Goal: Task Accomplishment & Management: Manage account settings

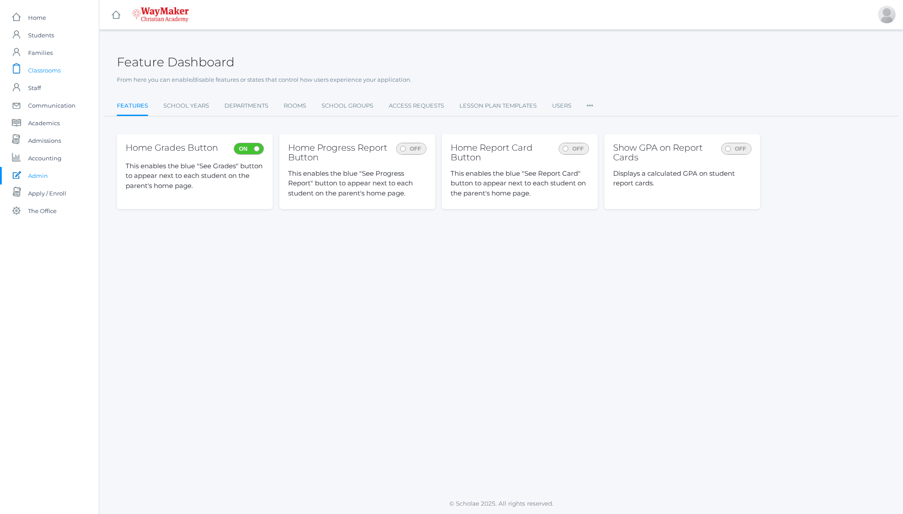
click at [39, 68] on span "Classrooms" at bounding box center [44, 70] width 32 height 18
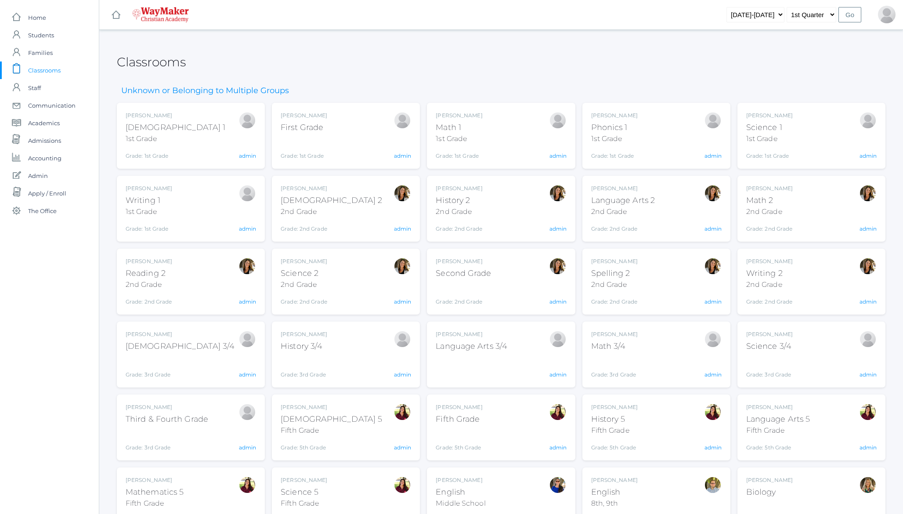
click at [239, 71] on div "Classrooms" at bounding box center [501, 57] width 768 height 32
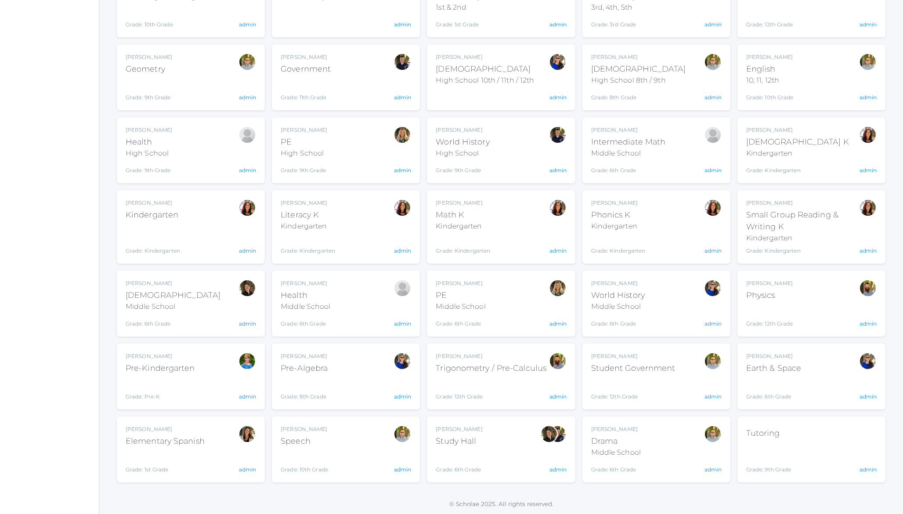
click at [799, 290] on div "Matthew Hjelm Physics Grade: 12th Grade PHYS admin" at bounding box center [811, 303] width 130 height 48
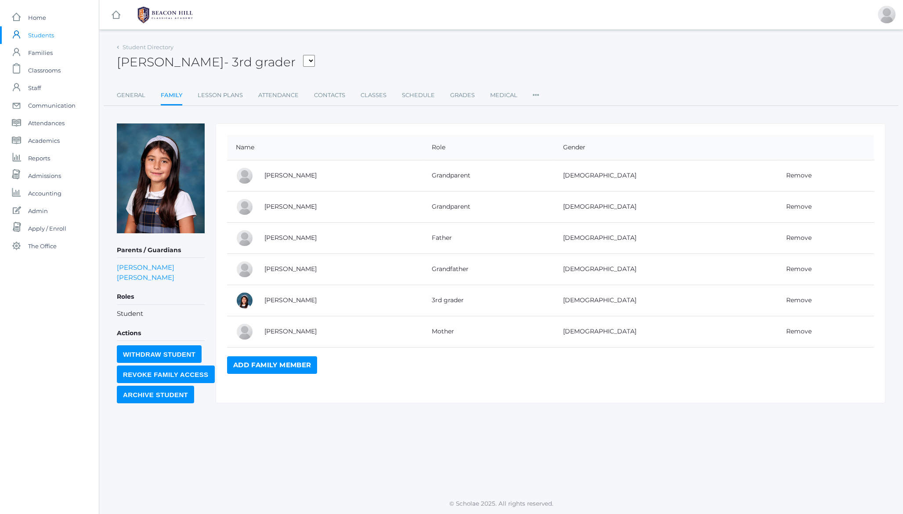
click at [191, 57] on h2 "Penelope Mesick - 3rd grader Armstrong, Sadie Bell, Isaiah Burgh, Bennett Canty…" at bounding box center [216, 62] width 198 height 14
click at [144, 63] on h2 "Penelope Mesick - 3rd grader Armstrong, Sadie Bell, Isaiah Burgh, Bennett Canty…" at bounding box center [216, 62] width 198 height 14
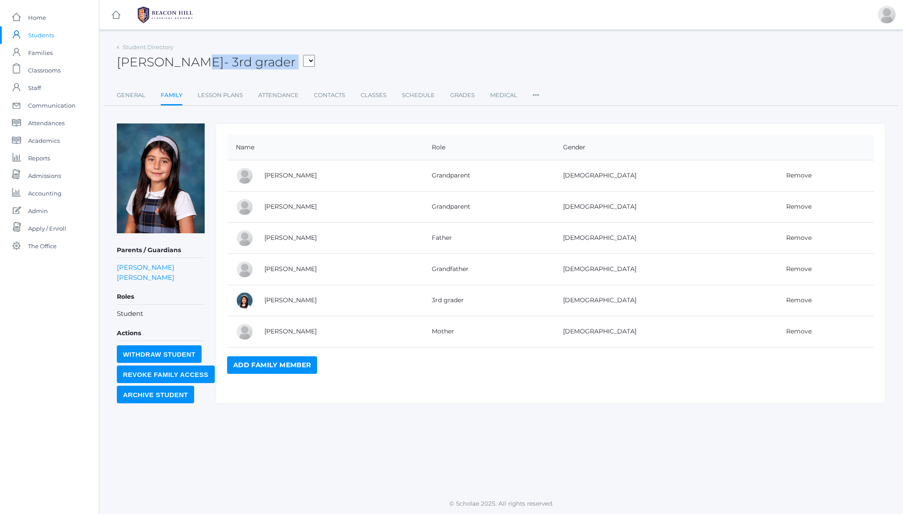
click at [144, 63] on h2 "Penelope Mesick - 3rd grader Armstrong, Sadie Bell, Isaiah Burgh, Bennett Canty…" at bounding box center [216, 62] width 198 height 14
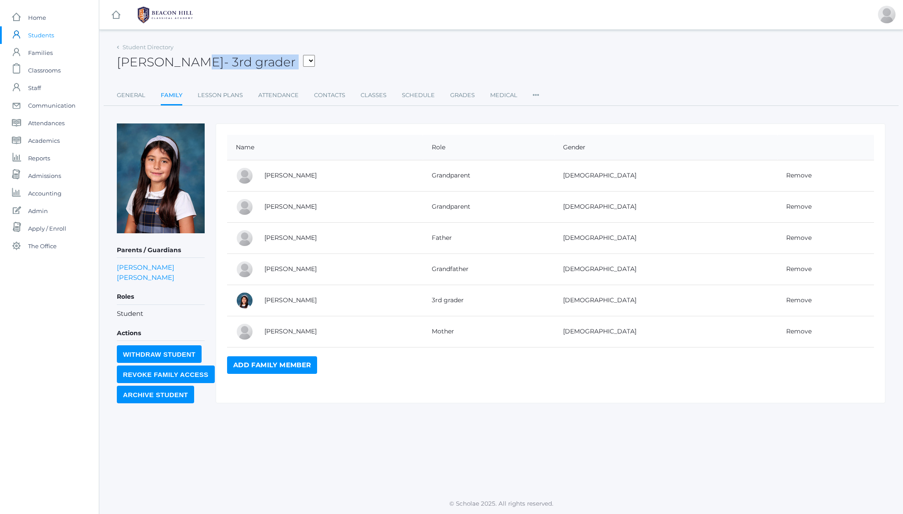
click at [144, 63] on h2 "Penelope Mesick - 3rd grader Armstrong, Sadie Bell, Isaiah Burgh, Bennett Canty…" at bounding box center [216, 62] width 198 height 14
click at [140, 61] on h2 "Penelope Mesick - 3rd grader Armstrong, Sadie Bell, Isaiah Burgh, Bennett Canty…" at bounding box center [216, 62] width 198 height 14
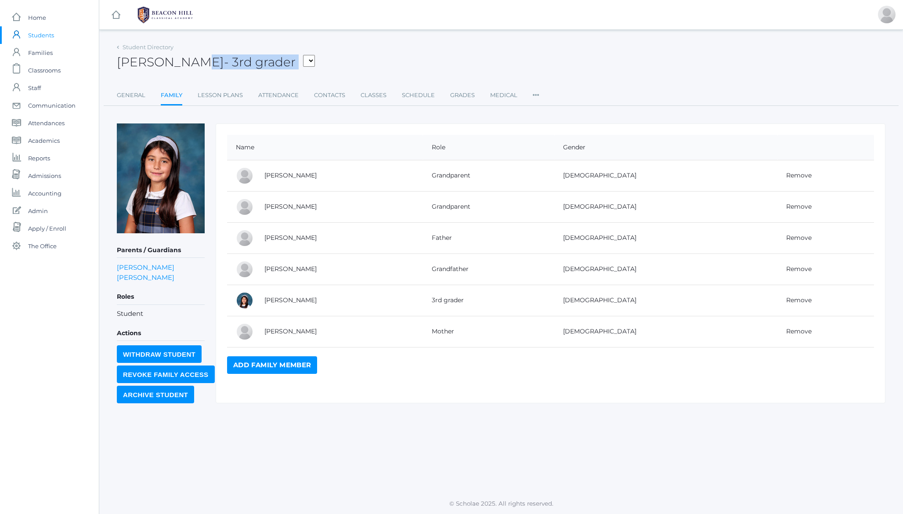
click at [140, 61] on h2 "Penelope Mesick - 3rd grader Armstrong, Sadie Bell, Isaiah Burgh, Bennett Canty…" at bounding box center [216, 62] width 198 height 14
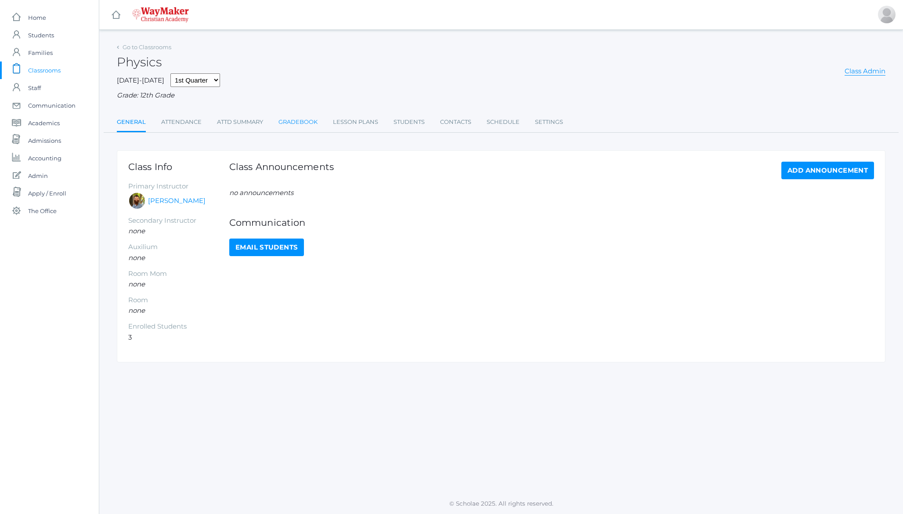
click at [301, 123] on link "Gradebook" at bounding box center [297, 122] width 39 height 18
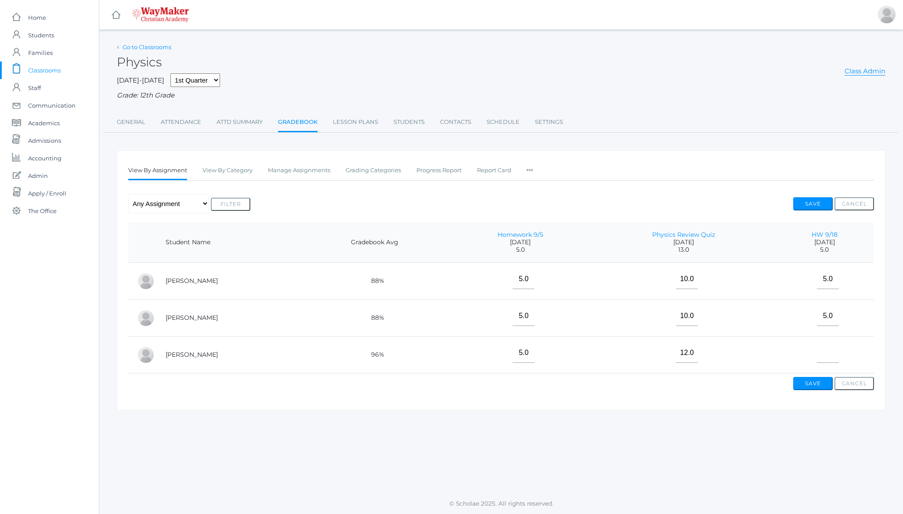
click at [151, 47] on link "Go to Classrooms" at bounding box center [146, 46] width 49 height 7
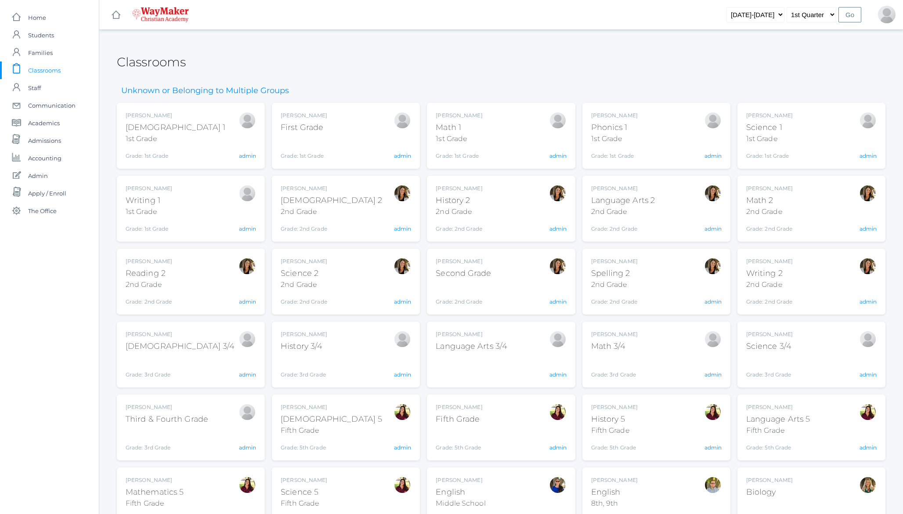
scroll to position [568, 0]
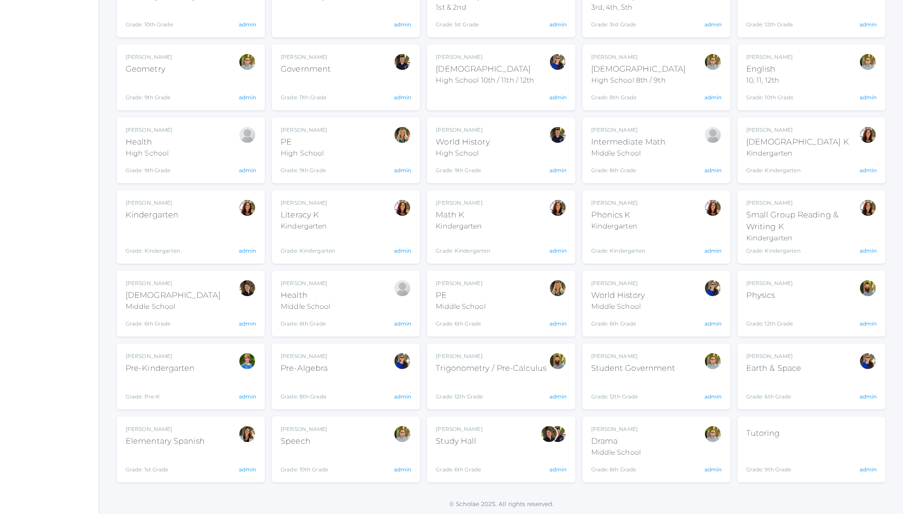
click at [512, 383] on div "Grade: 12th Grade" at bounding box center [490, 389] width 111 height 23
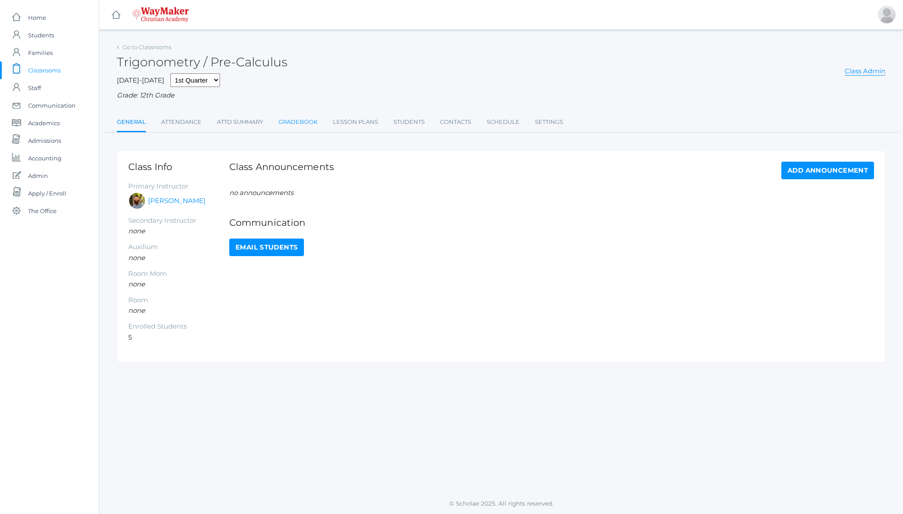
click at [308, 123] on link "Gradebook" at bounding box center [297, 122] width 39 height 18
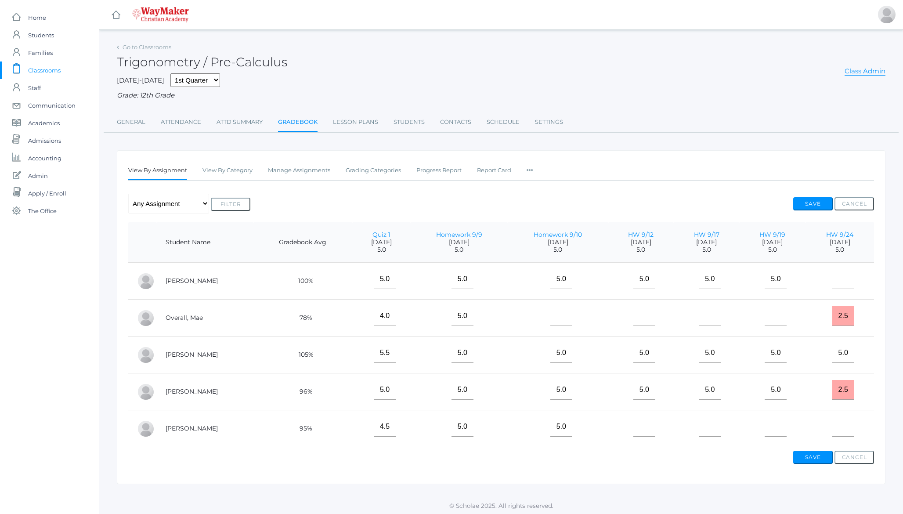
click at [259, 60] on h2 "Trigonometry / Pre-Calculus" at bounding box center [202, 62] width 170 height 14
click at [254, 61] on h2 "Trigonometry / Pre-Calculus" at bounding box center [202, 62] width 170 height 14
drag, startPoint x: 254, startPoint y: 61, endPoint x: 214, endPoint y: 68, distance: 40.9
click at [214, 68] on h2 "Trigonometry / Pre-Calculus" at bounding box center [202, 62] width 170 height 14
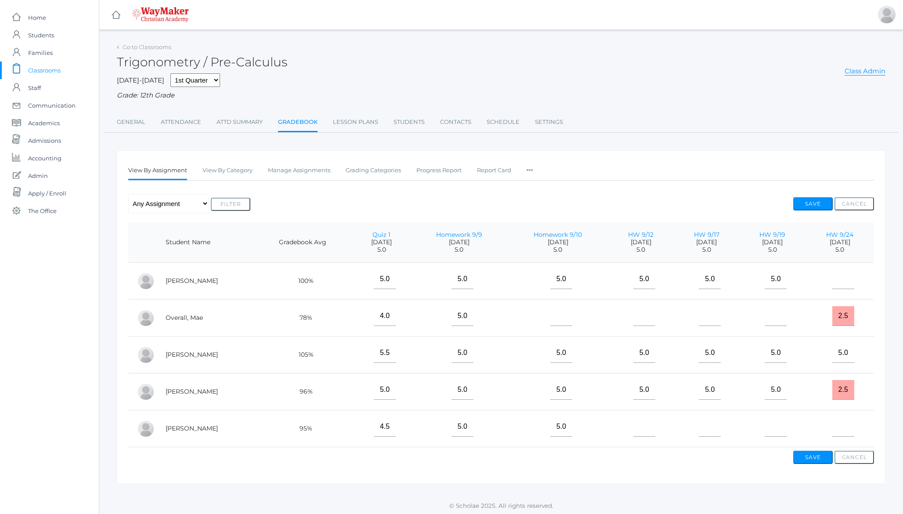
click at [214, 68] on h2 "Trigonometry / Pre-Calculus" at bounding box center [202, 62] width 170 height 14
drag, startPoint x: 214, startPoint y: 68, endPoint x: 252, endPoint y: 68, distance: 38.6
click at [252, 68] on h2 "Trigonometry / Pre-Calculus" at bounding box center [202, 62] width 170 height 14
drag, startPoint x: 252, startPoint y: 68, endPoint x: 226, endPoint y: 64, distance: 26.7
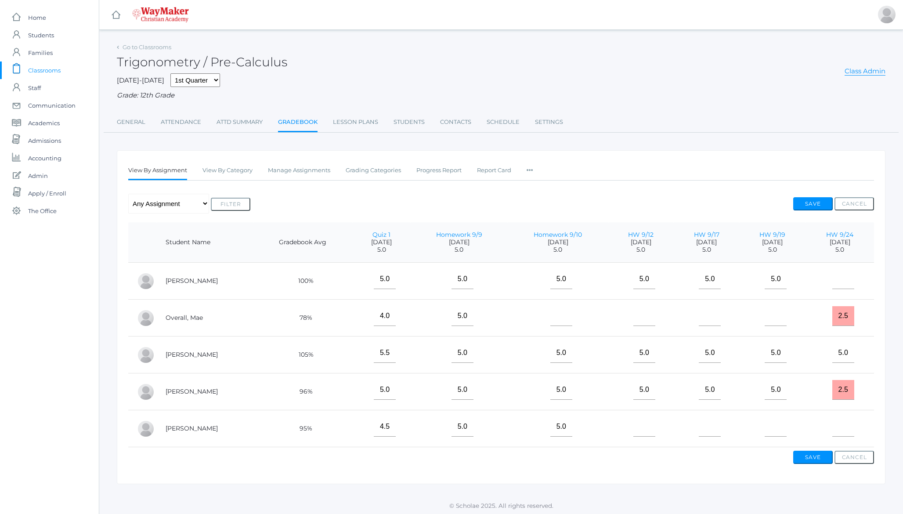
click at [226, 64] on h2 "Trigonometry / Pre-Calculus" at bounding box center [202, 62] width 170 height 14
drag, startPoint x: 226, startPoint y: 64, endPoint x: 245, endPoint y: 62, distance: 19.4
click at [245, 62] on h2 "Trigonometry / Pre-Calculus" at bounding box center [202, 62] width 170 height 14
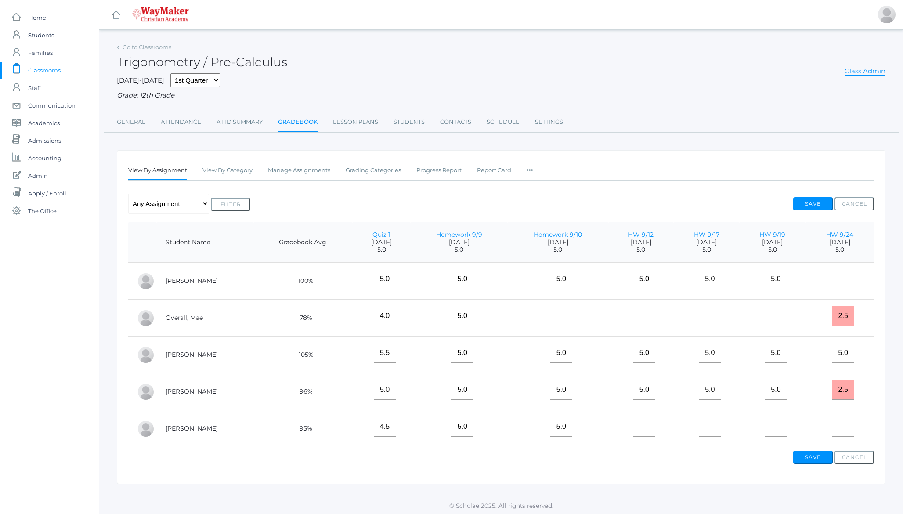
drag, startPoint x: 245, startPoint y: 62, endPoint x: 219, endPoint y: 64, distance: 26.9
click at [219, 64] on h2 "Trigonometry / Pre-Calculus" at bounding box center [202, 62] width 170 height 14
drag, startPoint x: 219, startPoint y: 64, endPoint x: 245, endPoint y: 65, distance: 26.8
click at [245, 65] on h2 "Trigonometry / Pre-Calculus" at bounding box center [202, 62] width 170 height 14
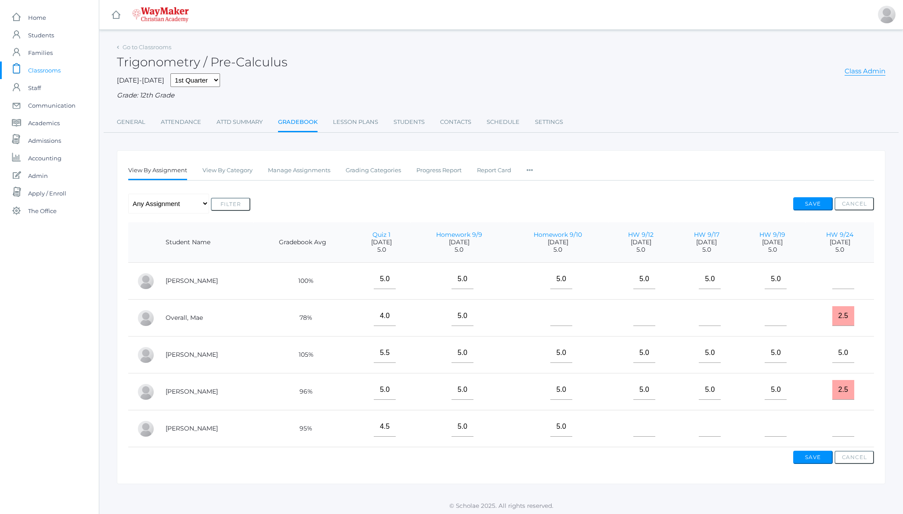
click at [245, 65] on h2 "Trigonometry / Pre-Calculus" at bounding box center [202, 62] width 170 height 14
drag, startPoint x: 245, startPoint y: 65, endPoint x: 220, endPoint y: 66, distance: 25.1
click at [220, 66] on h2 "Trigonometry / Pre-Calculus" at bounding box center [202, 62] width 170 height 14
drag, startPoint x: 220, startPoint y: 66, endPoint x: 243, endPoint y: 65, distance: 22.8
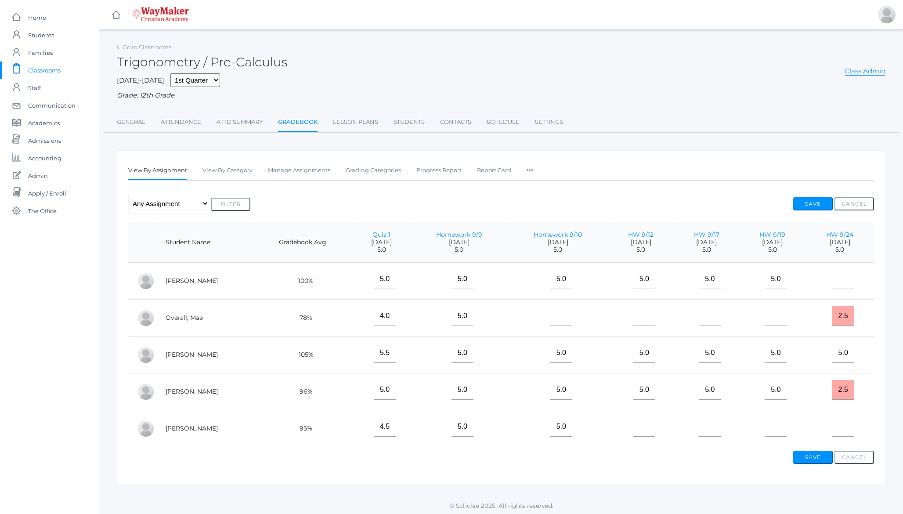
click at [243, 65] on h2 "Trigonometry / Pre-Calculus" at bounding box center [202, 62] width 170 height 14
drag, startPoint x: 243, startPoint y: 65, endPoint x: 225, endPoint y: 62, distance: 18.7
click at [225, 62] on h2 "Trigonometry / Pre-Calculus" at bounding box center [202, 62] width 170 height 14
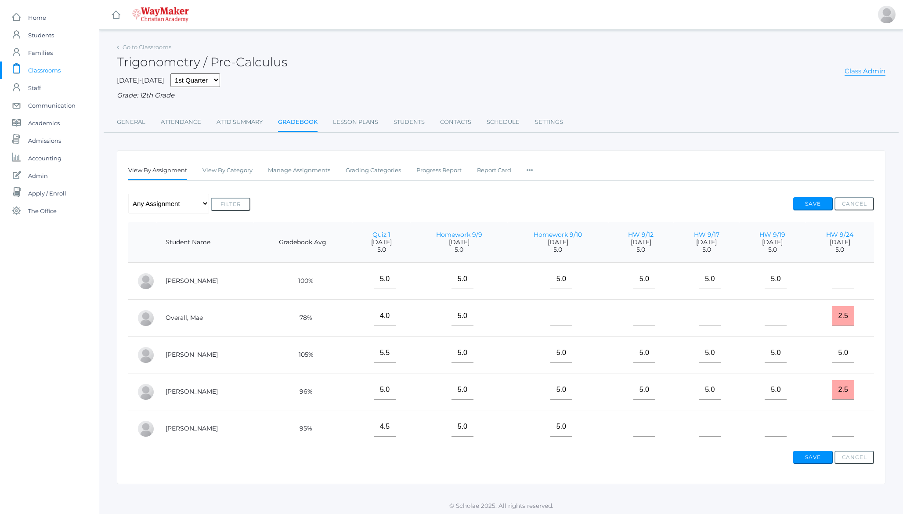
drag, startPoint x: 225, startPoint y: 62, endPoint x: 249, endPoint y: 58, distance: 24.9
click at [249, 58] on h2 "Trigonometry / Pre-Calculus" at bounding box center [202, 62] width 170 height 14
click at [252, 59] on h2 "Trigonometry / Pre-Calculus" at bounding box center [202, 62] width 170 height 14
drag, startPoint x: 252, startPoint y: 59, endPoint x: 227, endPoint y: 63, distance: 25.3
click at [227, 63] on h2 "Trigonometry / Pre-Calculus" at bounding box center [202, 62] width 170 height 14
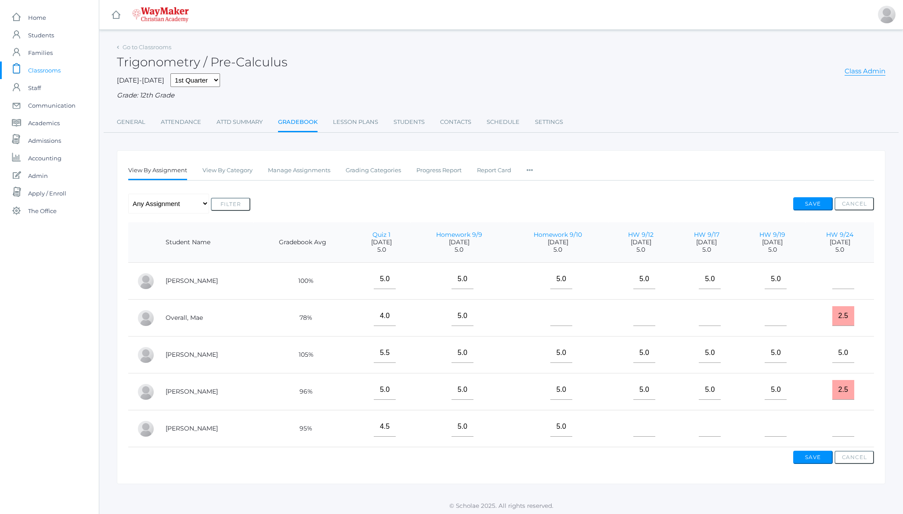
click at [219, 65] on h2 "Trigonometry / Pre-Calculus" at bounding box center [202, 62] width 170 height 14
drag, startPoint x: 219, startPoint y: 65, endPoint x: 252, endPoint y: 61, distance: 33.7
click at [252, 61] on h2 "Trigonometry / Pre-Calculus" at bounding box center [202, 62] width 170 height 14
drag, startPoint x: 252, startPoint y: 61, endPoint x: 224, endPoint y: 61, distance: 27.7
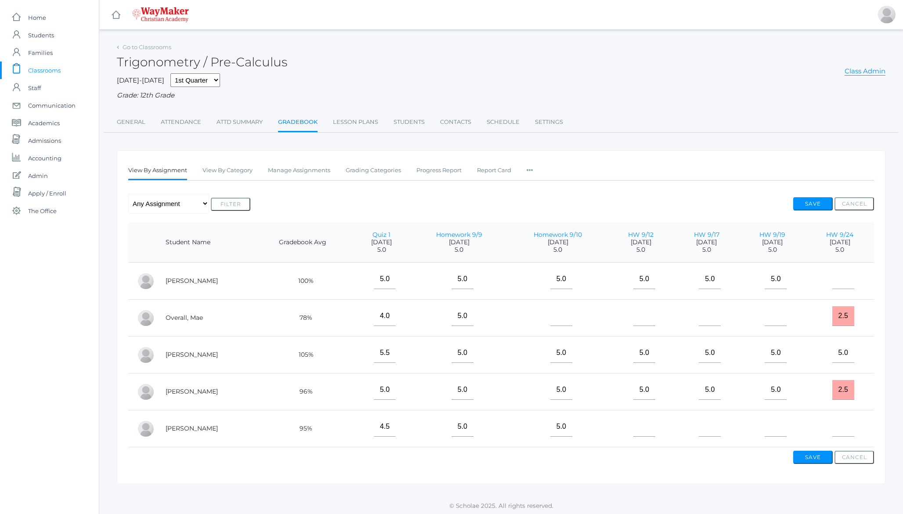
click at [224, 61] on h2 "Trigonometry / Pre-Calculus" at bounding box center [202, 62] width 170 height 14
drag, startPoint x: 224, startPoint y: 61, endPoint x: 246, endPoint y: 58, distance: 22.1
click at [246, 58] on h2 "Trigonometry / Pre-Calculus" at bounding box center [202, 62] width 170 height 14
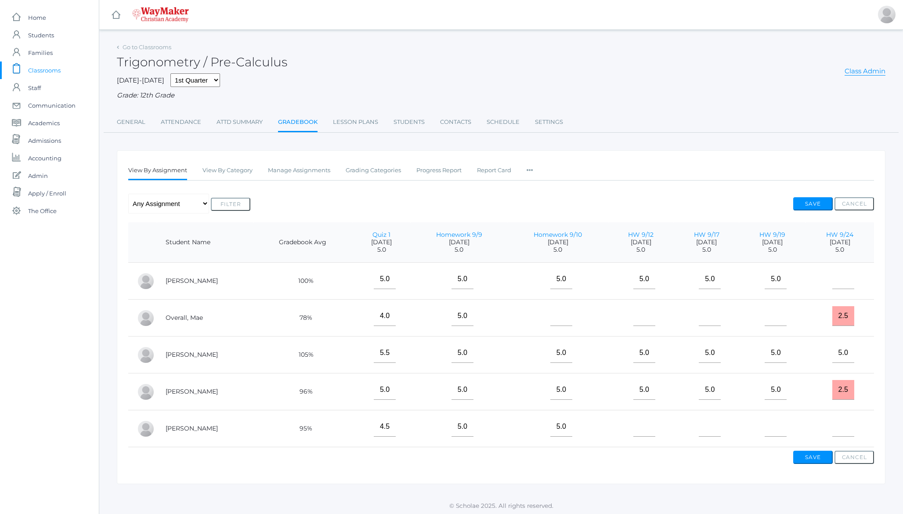
drag, startPoint x: 246, startPoint y: 58, endPoint x: 224, endPoint y: 58, distance: 22.0
click at [224, 58] on h2 "Trigonometry / Pre-Calculus" at bounding box center [202, 62] width 170 height 14
click at [182, 61] on h2 "Trigonometry / Pre-Calculus" at bounding box center [202, 62] width 170 height 14
click at [221, 62] on h2 "Trigonometry / Pre-Calculus" at bounding box center [202, 62] width 170 height 14
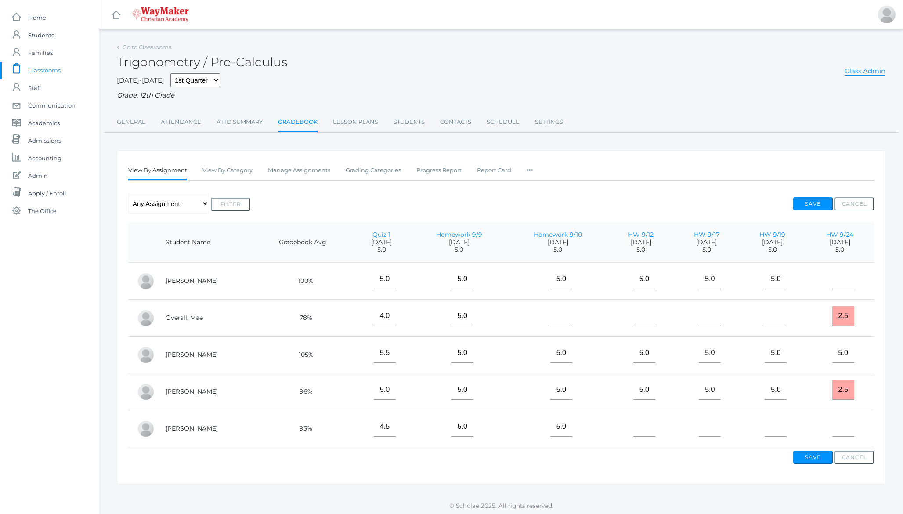
drag, startPoint x: 221, startPoint y: 62, endPoint x: 258, endPoint y: 64, distance: 36.5
click at [258, 64] on h2 "Trigonometry / Pre-Calculus" at bounding box center [202, 62] width 170 height 14
drag, startPoint x: 258, startPoint y: 64, endPoint x: 223, endPoint y: 64, distance: 35.1
click at [223, 64] on h2 "Trigonometry / Pre-Calculus" at bounding box center [202, 62] width 170 height 14
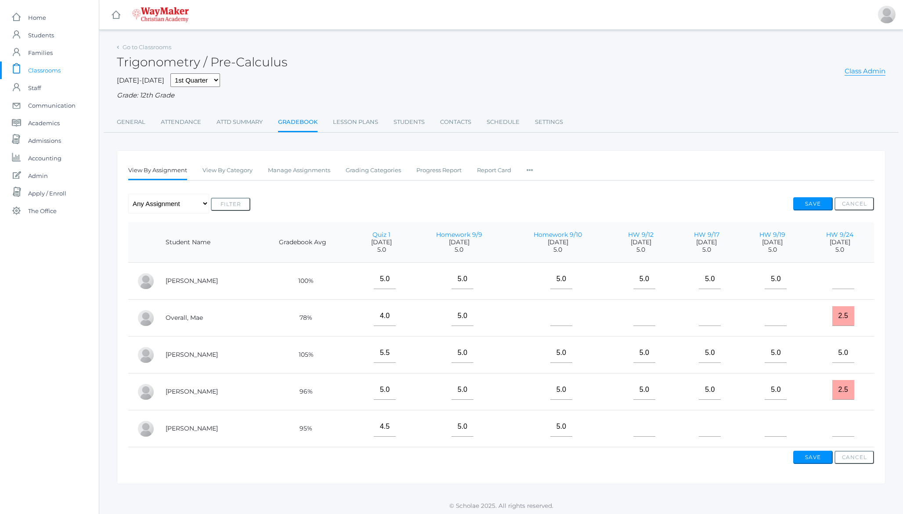
click at [223, 64] on h2 "Trigonometry / Pre-Calculus" at bounding box center [202, 62] width 170 height 14
drag, startPoint x: 223, startPoint y: 64, endPoint x: 248, endPoint y: 64, distance: 25.5
click at [248, 64] on h2 "Trigonometry / Pre-Calculus" at bounding box center [202, 62] width 170 height 14
drag, startPoint x: 248, startPoint y: 64, endPoint x: 220, endPoint y: 63, distance: 27.7
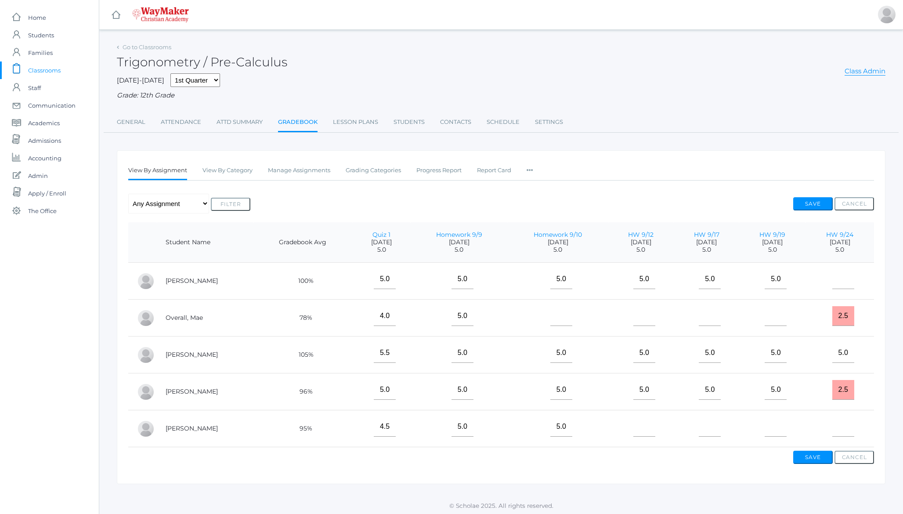
click at [220, 63] on h2 "Trigonometry / Pre-Calculus" at bounding box center [202, 62] width 170 height 14
drag, startPoint x: 220, startPoint y: 63, endPoint x: 235, endPoint y: 64, distance: 15.0
click at [235, 64] on h2 "Trigonometry / Pre-Calculus" at bounding box center [202, 62] width 170 height 14
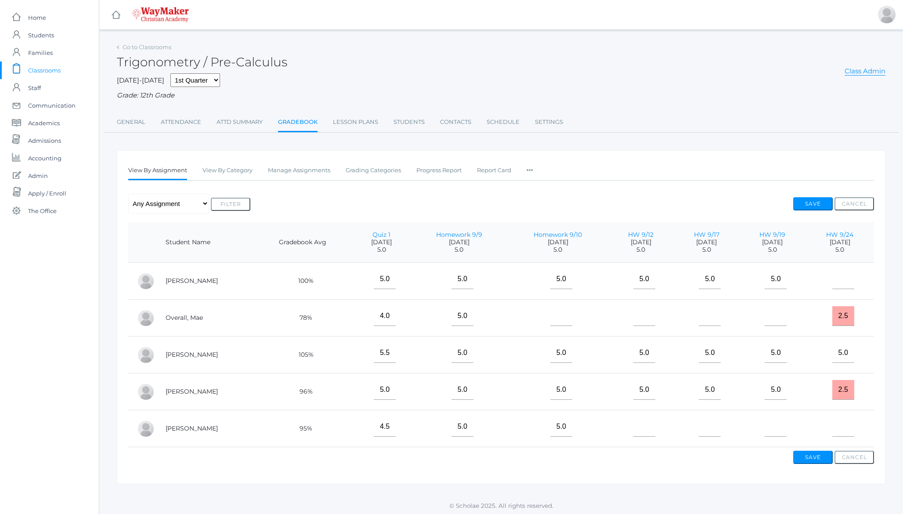
drag, startPoint x: 235, startPoint y: 64, endPoint x: 225, endPoint y: 64, distance: 10.5
click at [225, 64] on h2 "Trigonometry / Pre-Calculus" at bounding box center [202, 62] width 170 height 14
drag, startPoint x: 225, startPoint y: 64, endPoint x: 241, endPoint y: 64, distance: 16.7
click at [241, 64] on h2 "Trigonometry / Pre-Calculus" at bounding box center [202, 62] width 170 height 14
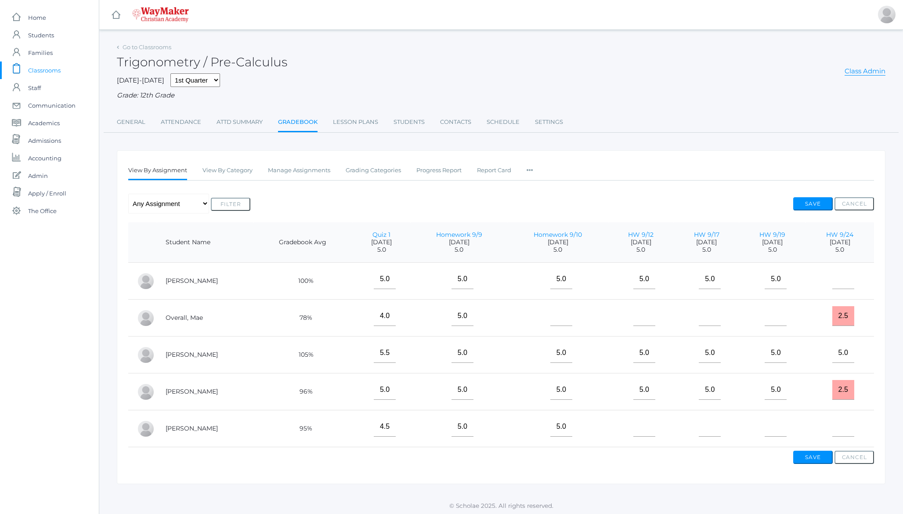
click at [241, 64] on h2 "Trigonometry / Pre-Calculus" at bounding box center [202, 62] width 170 height 14
drag, startPoint x: 241, startPoint y: 64, endPoint x: 221, endPoint y: 63, distance: 20.2
click at [221, 63] on h2 "Trigonometry / Pre-Calculus" at bounding box center [202, 62] width 170 height 14
drag, startPoint x: 221, startPoint y: 63, endPoint x: 242, endPoint y: 61, distance: 21.1
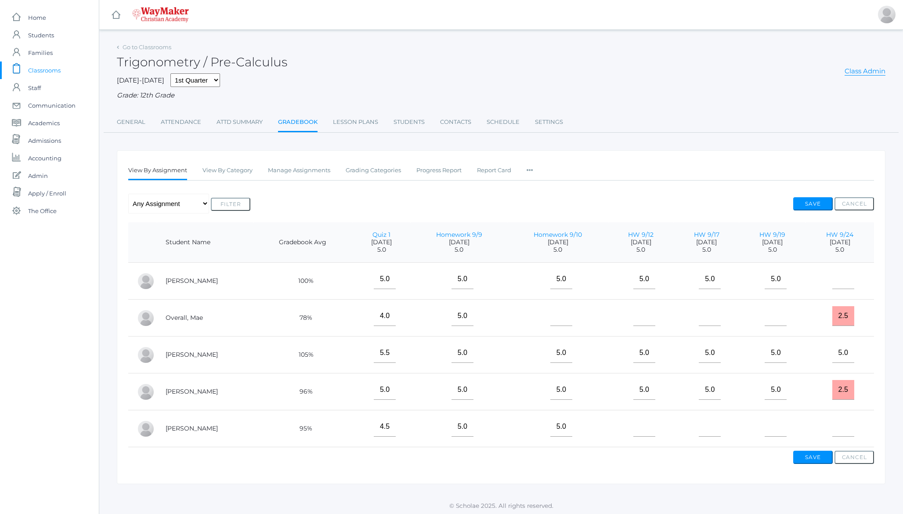
click at [242, 61] on h2 "Trigonometry / Pre-Calculus" at bounding box center [202, 62] width 170 height 14
drag, startPoint x: 242, startPoint y: 61, endPoint x: 224, endPoint y: 61, distance: 18.4
click at [224, 61] on h2 "Trigonometry / Pre-Calculus" at bounding box center [202, 62] width 170 height 14
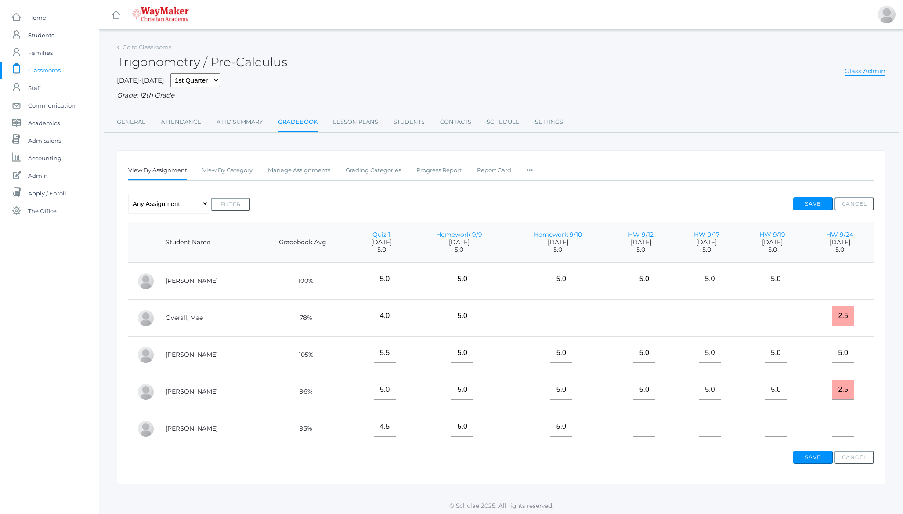
drag, startPoint x: 224, startPoint y: 61, endPoint x: 241, endPoint y: 62, distance: 17.6
click at [241, 62] on h2 "Trigonometry / Pre-Calculus" at bounding box center [202, 62] width 170 height 14
drag, startPoint x: 241, startPoint y: 62, endPoint x: 220, endPoint y: 63, distance: 21.6
click at [220, 63] on h2 "Trigonometry / Pre-Calculus" at bounding box center [202, 62] width 170 height 14
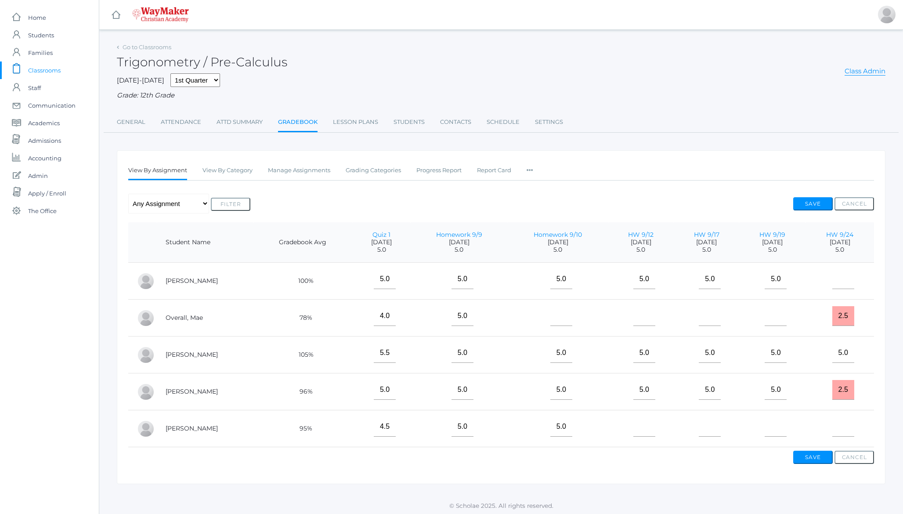
click at [220, 63] on h2 "Trigonometry / Pre-Calculus" at bounding box center [202, 62] width 170 height 14
drag, startPoint x: 220, startPoint y: 63, endPoint x: 237, endPoint y: 62, distance: 17.6
click at [237, 62] on h2 "Trigonometry / Pre-Calculus" at bounding box center [202, 62] width 170 height 14
drag, startPoint x: 237, startPoint y: 62, endPoint x: 218, endPoint y: 64, distance: 19.4
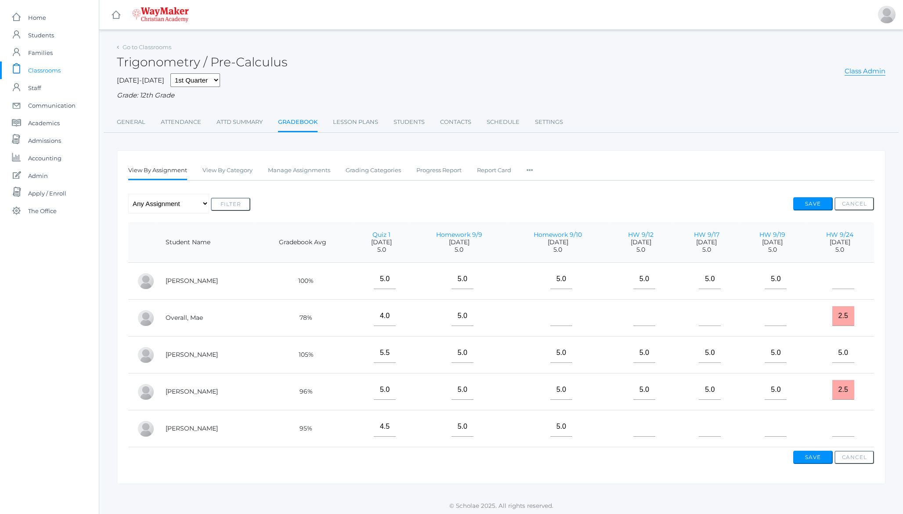
click at [218, 64] on h2 "Trigonometry / Pre-Calculus" at bounding box center [202, 62] width 170 height 14
drag, startPoint x: 218, startPoint y: 64, endPoint x: 240, endPoint y: 64, distance: 22.0
click at [240, 64] on h2 "Trigonometry / Pre-Calculus" at bounding box center [202, 62] width 170 height 14
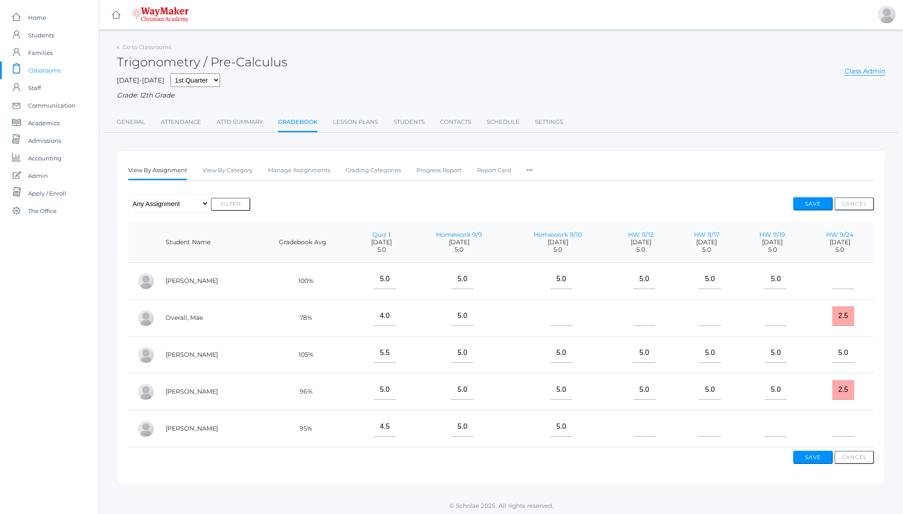
drag, startPoint x: 240, startPoint y: 64, endPoint x: 225, endPoint y: 64, distance: 14.9
click at [225, 64] on h2 "Trigonometry / Pre-Calculus" at bounding box center [202, 62] width 170 height 14
click at [199, 64] on h2 "Trigonometry / Pre-Calculus" at bounding box center [202, 62] width 170 height 14
click at [189, 63] on h2 "Trigonometry / Pre-Calculus" at bounding box center [202, 62] width 170 height 14
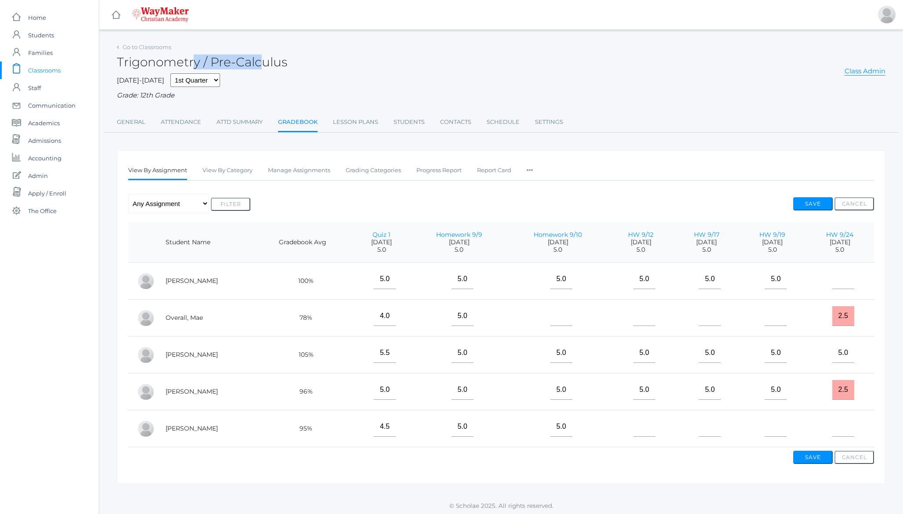
click at [189, 63] on h2 "Trigonometry / Pre-Calculus" at bounding box center [202, 62] width 170 height 14
click at [224, 62] on h2 "Trigonometry / Pre-Calculus" at bounding box center [202, 62] width 170 height 14
drag, startPoint x: 224, startPoint y: 62, endPoint x: 245, endPoint y: 61, distance: 20.2
click at [245, 61] on h2 "Trigonometry / Pre-Calculus" at bounding box center [202, 62] width 170 height 14
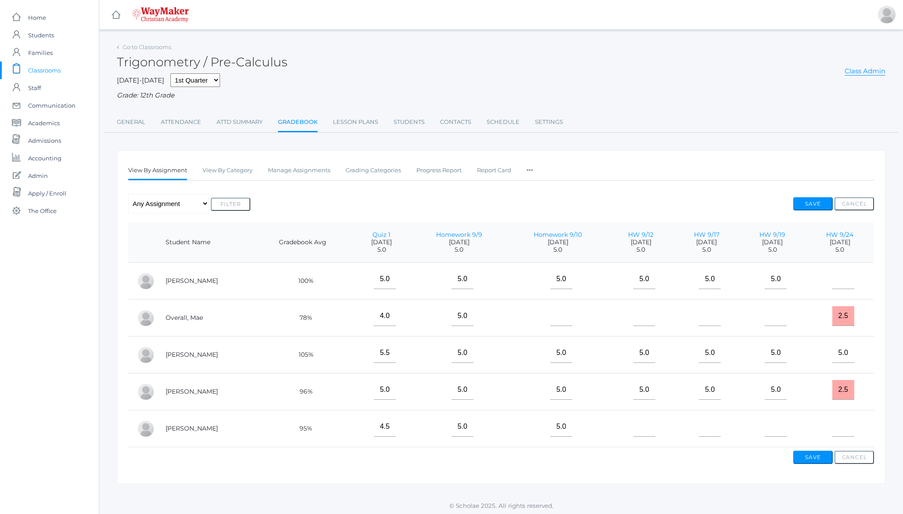
drag, startPoint x: 245, startPoint y: 61, endPoint x: 222, endPoint y: 65, distance: 23.2
click at [222, 65] on h2 "Trigonometry / Pre-Calculus" at bounding box center [202, 62] width 170 height 14
drag, startPoint x: 222, startPoint y: 65, endPoint x: 254, endPoint y: 64, distance: 32.5
click at [254, 64] on h2 "Trigonometry / Pre-Calculus" at bounding box center [202, 62] width 170 height 14
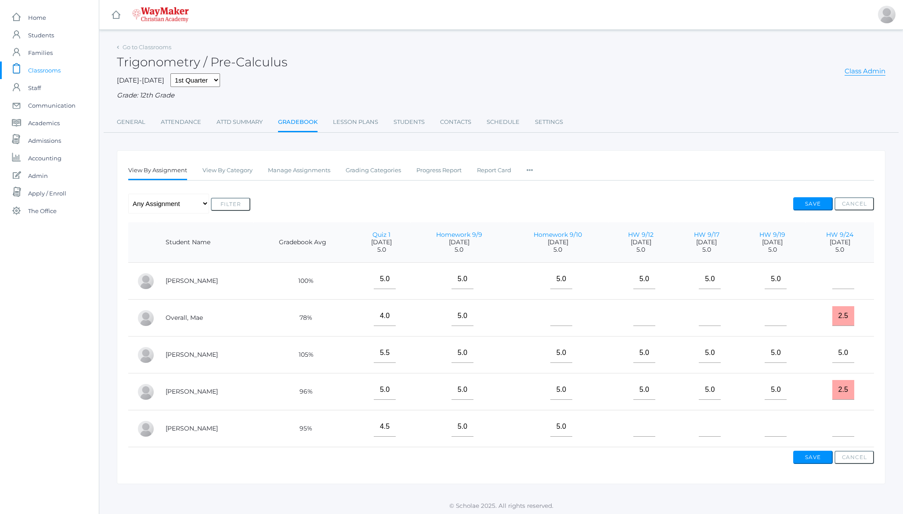
click at [254, 64] on h2 "Trigonometry / Pre-Calculus" at bounding box center [202, 62] width 170 height 14
drag, startPoint x: 254, startPoint y: 64, endPoint x: 223, endPoint y: 63, distance: 31.2
click at [223, 63] on h2 "Trigonometry / Pre-Calculus" at bounding box center [202, 62] width 170 height 14
click at [177, 62] on h2 "Trigonometry / Pre-Calculus" at bounding box center [202, 62] width 170 height 14
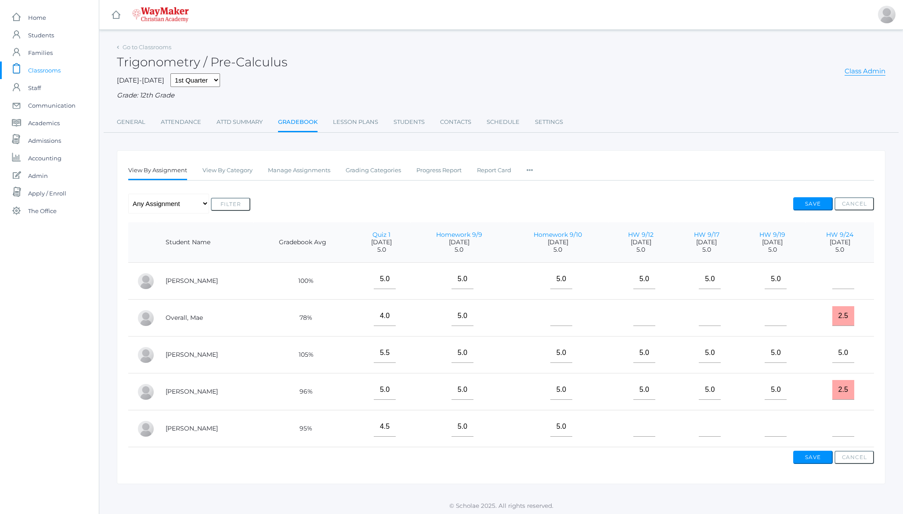
click at [219, 61] on h2 "Trigonometry / Pre-Calculus" at bounding box center [202, 62] width 170 height 14
drag, startPoint x: 219, startPoint y: 61, endPoint x: 252, endPoint y: 57, distance: 33.2
click at [252, 57] on h2 "Trigonometry / Pre-Calculus" at bounding box center [202, 62] width 170 height 14
drag, startPoint x: 252, startPoint y: 57, endPoint x: 217, endPoint y: 58, distance: 34.7
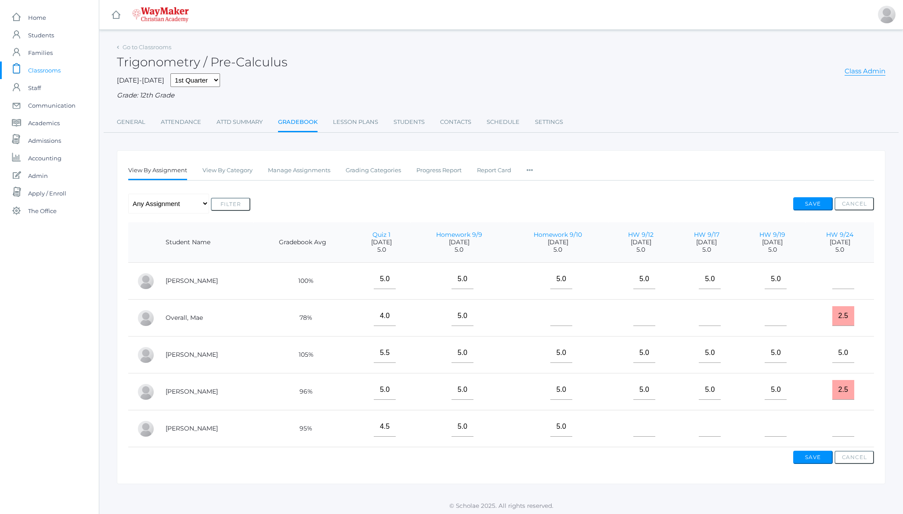
click at [217, 58] on h2 "Trigonometry / Pre-Calculus" at bounding box center [202, 62] width 170 height 14
click at [181, 61] on h2 "Trigonometry / Pre-Calculus" at bounding box center [202, 62] width 170 height 14
click at [227, 61] on h2 "Trigonometry / Pre-Calculus" at bounding box center [202, 62] width 170 height 14
drag, startPoint x: 227, startPoint y: 61, endPoint x: 248, endPoint y: 60, distance: 21.5
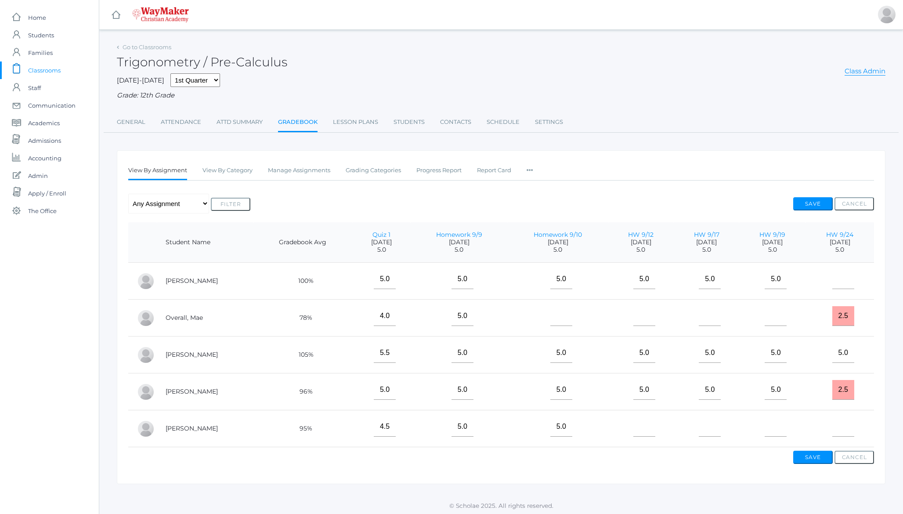
click at [248, 60] on h2 "Trigonometry / Pre-Calculus" at bounding box center [202, 62] width 170 height 14
click at [311, 88] on div "[DATE]-[DATE] 1st Quarter 2nd Quarter 3rd Quarter 4th Quarter Grade: 12th Grade" at bounding box center [501, 86] width 768 height 27
